Goal: Register for event/course

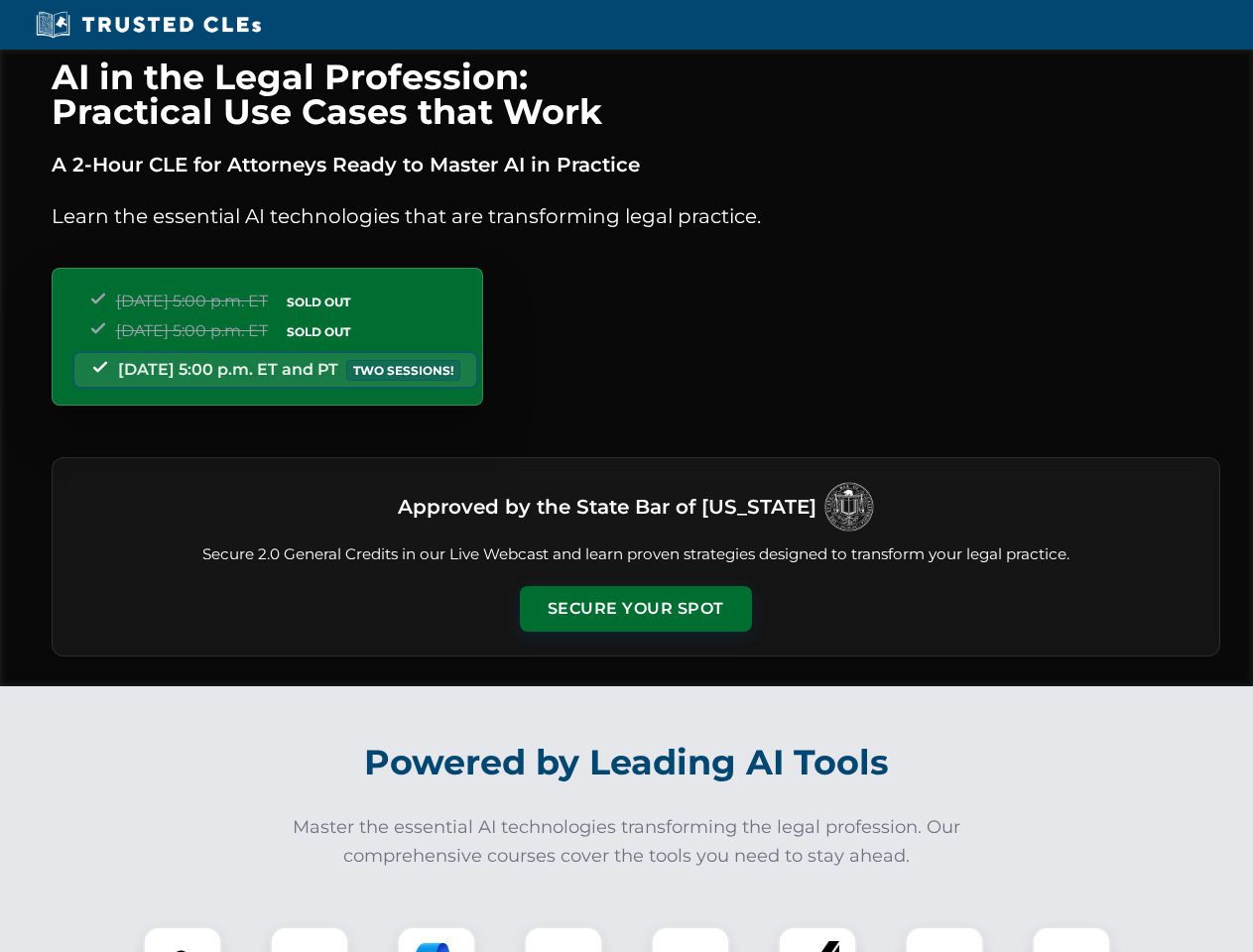
click at [635, 609] on button "Secure Your Spot" at bounding box center [635, 609] width 232 height 46
click at [182, 939] on img at bounding box center [182, 966] width 58 height 58
click at [310, 939] on div at bounding box center [310, 966] width 80 height 80
click at [437, 939] on div at bounding box center [437, 966] width 80 height 80
click at [563, 939] on img at bounding box center [563, 966] width 56 height 56
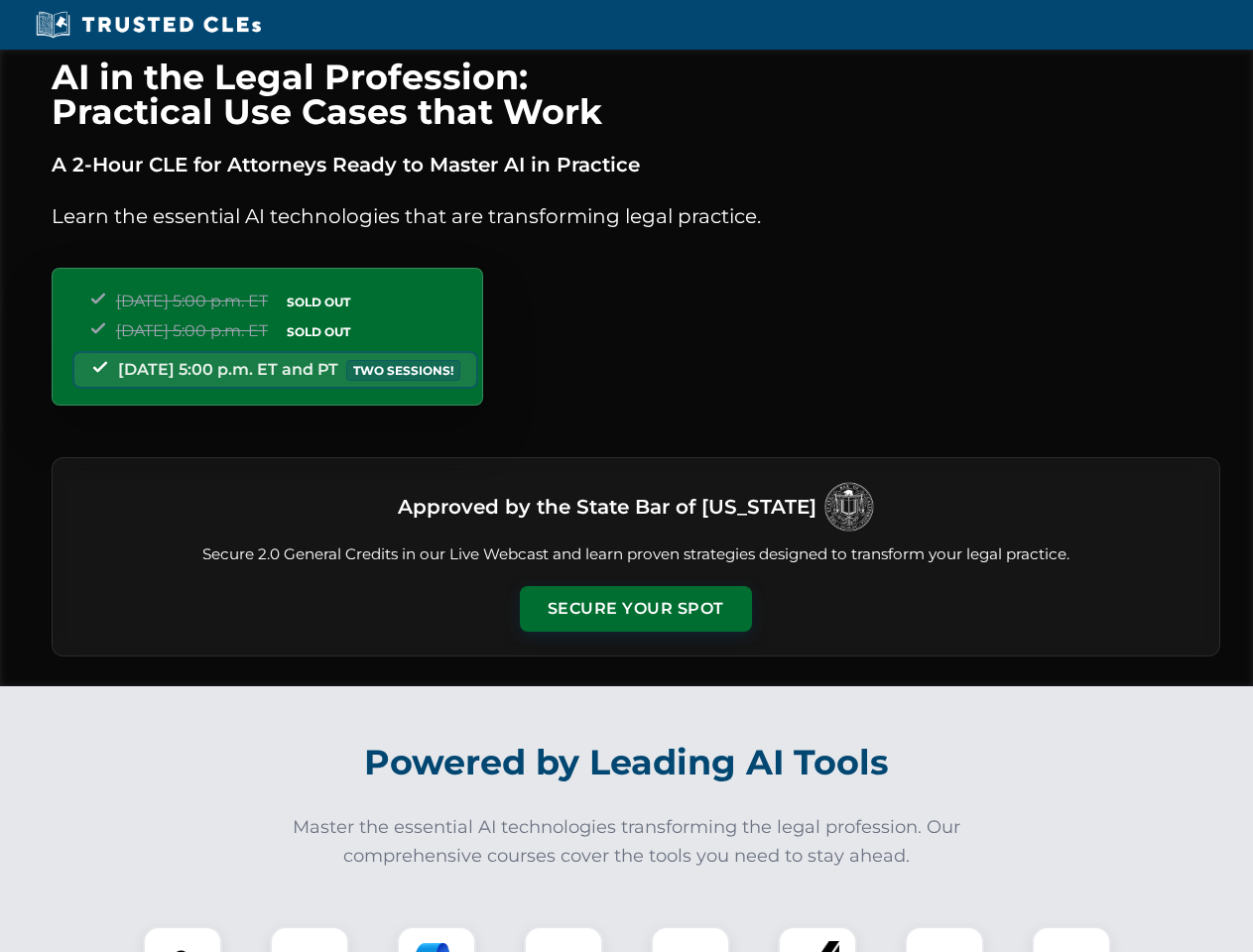
click at [691, 939] on div at bounding box center [691, 966] width 80 height 80
click at [817, 939] on div at bounding box center [817, 966] width 80 height 80
click at [944, 939] on img at bounding box center [944, 966] width 56 height 56
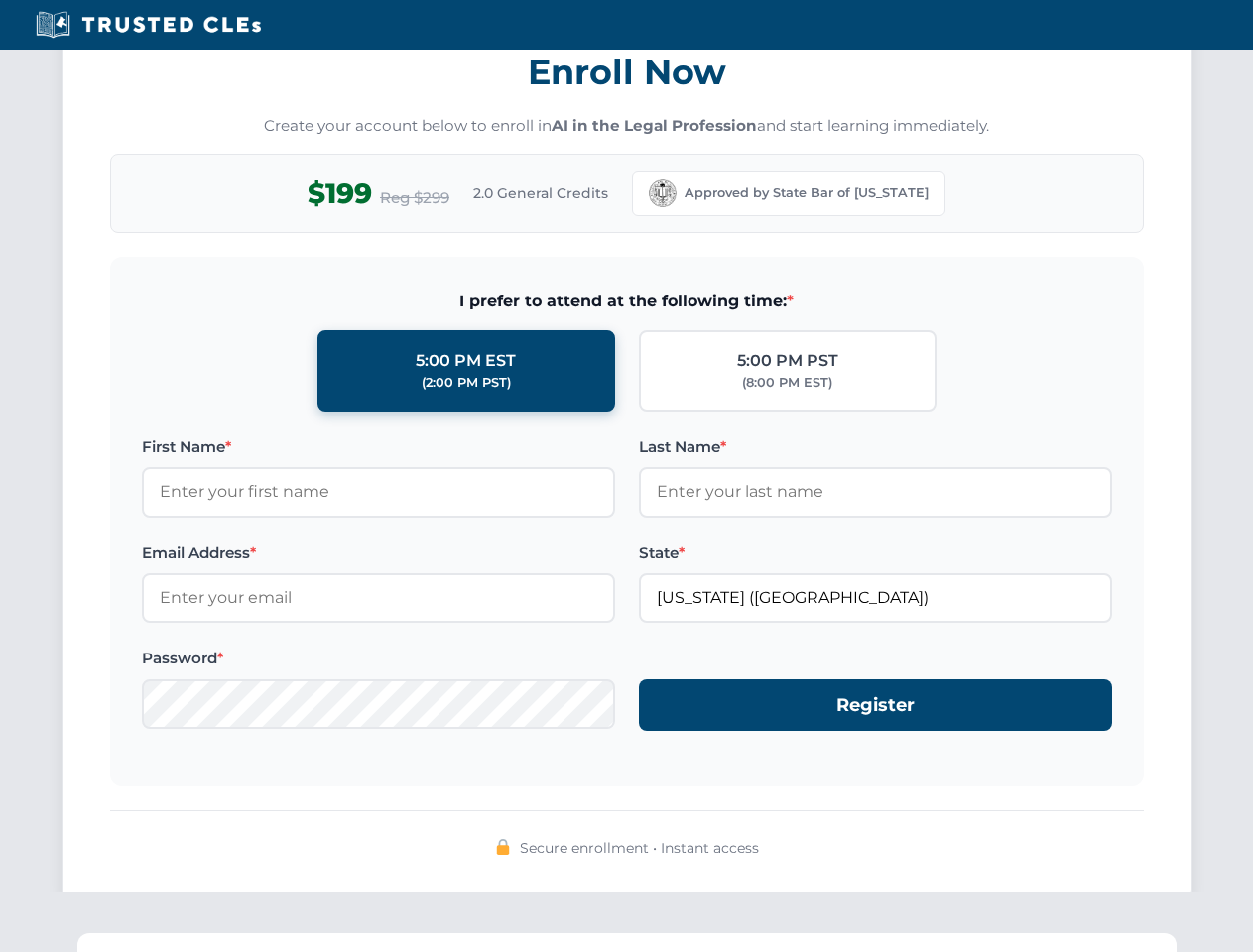
click at [1071, 939] on div "AI in the Legal Profession: Practical Use Cases that Work A 2-Hour CLE for Atto…" at bounding box center [626, 651] width 1253 height 4638
